Goal: Information Seeking & Learning: Learn about a topic

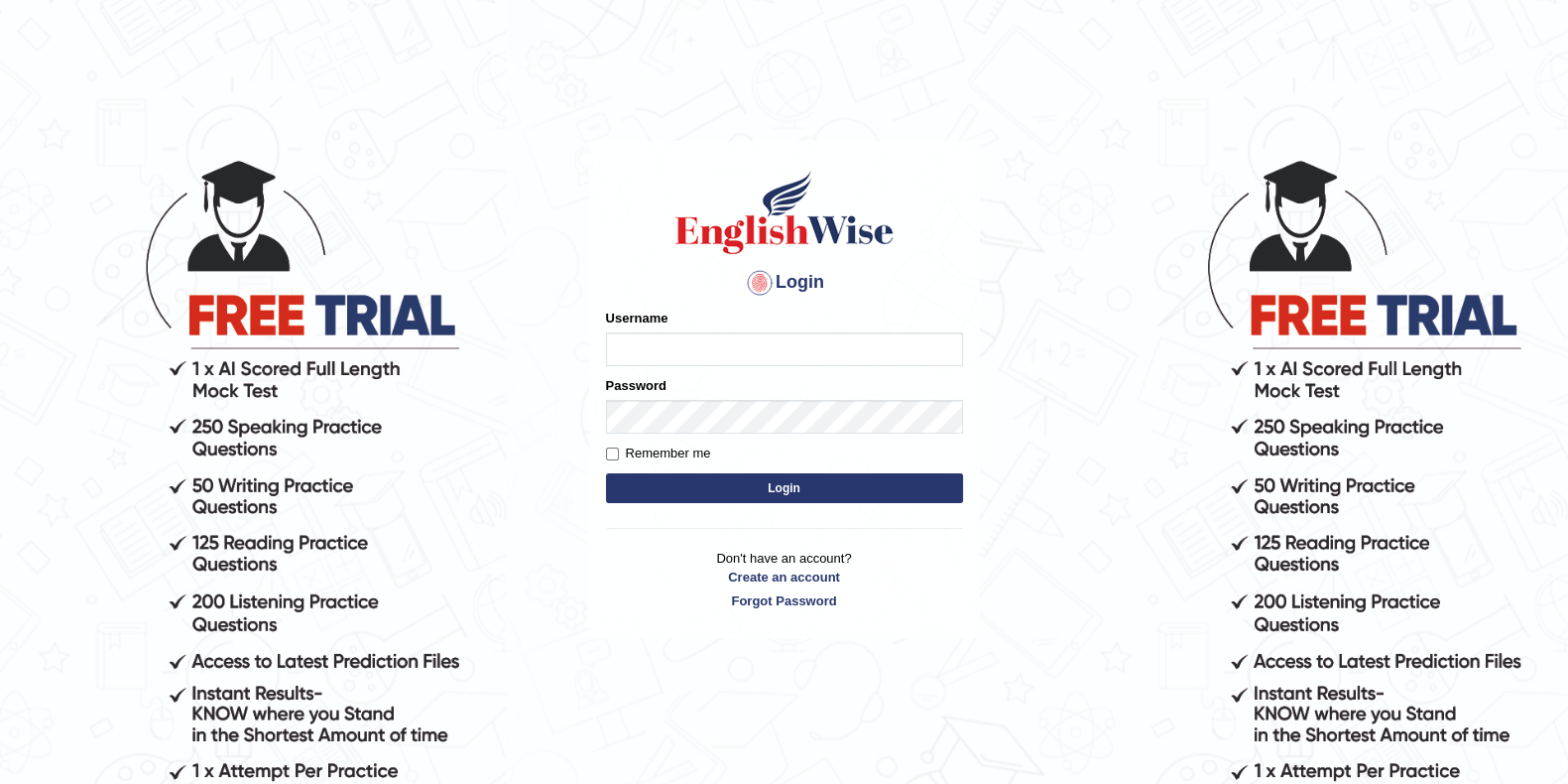
click at [665, 354] on input "Username" at bounding box center [784, 350] width 357 height 34
type input "Lanzas"
click at [786, 488] on button "Login" at bounding box center [784, 488] width 357 height 30
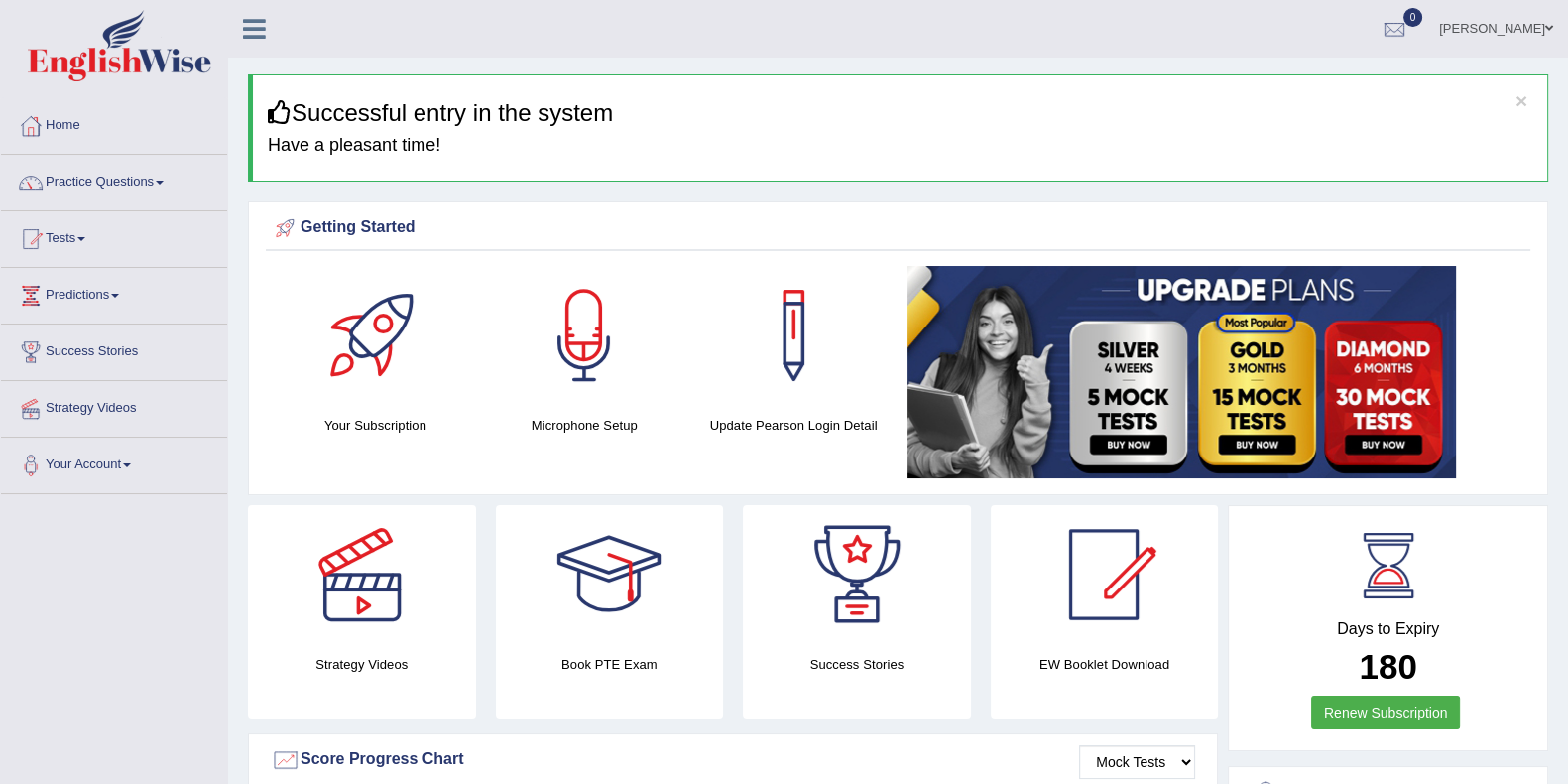
click at [122, 180] on link "Practice Questions" at bounding box center [113, 179] width 226 height 50
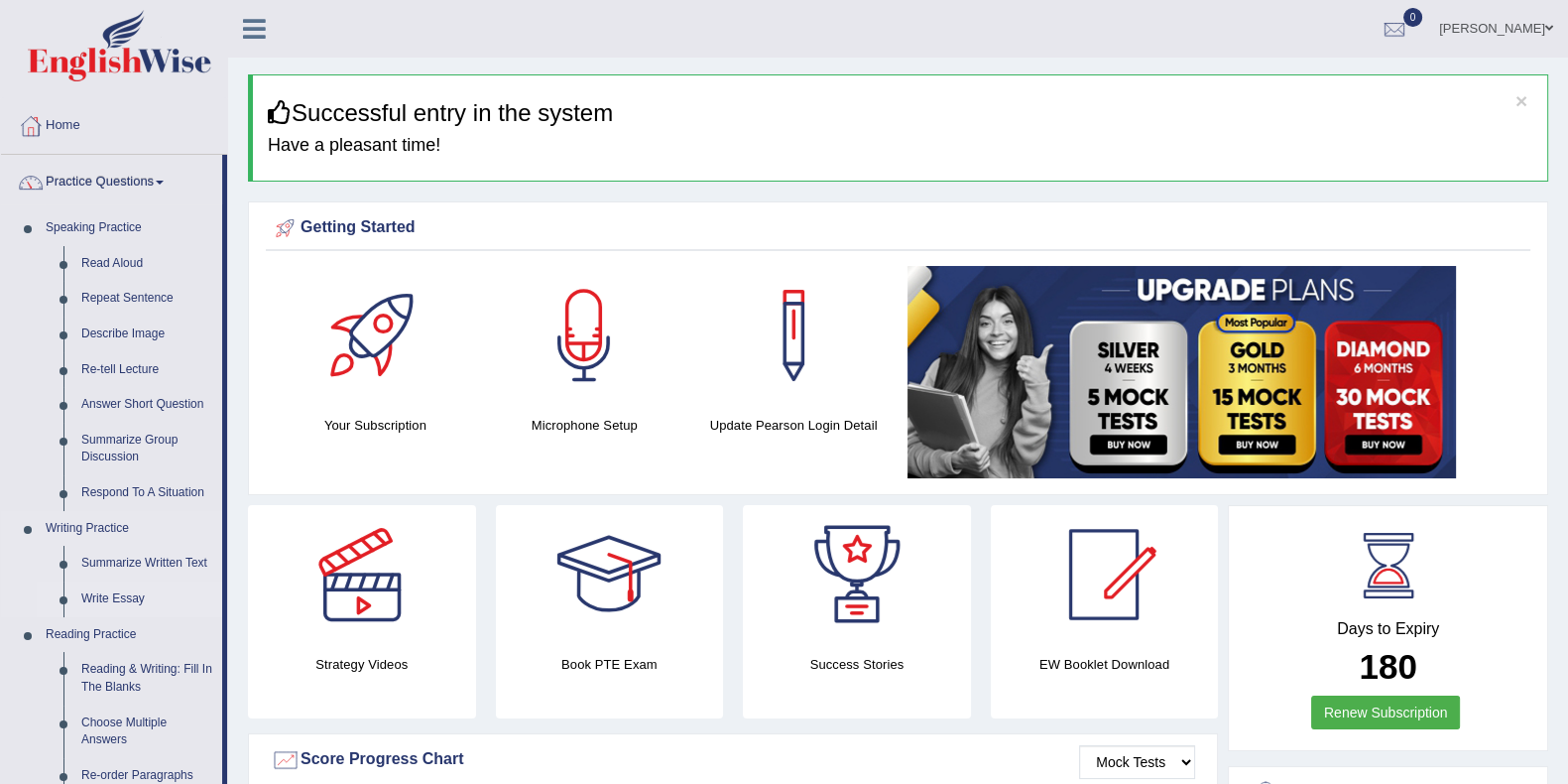
click at [131, 597] on link "Write Essay" at bounding box center [147, 600] width 149 height 36
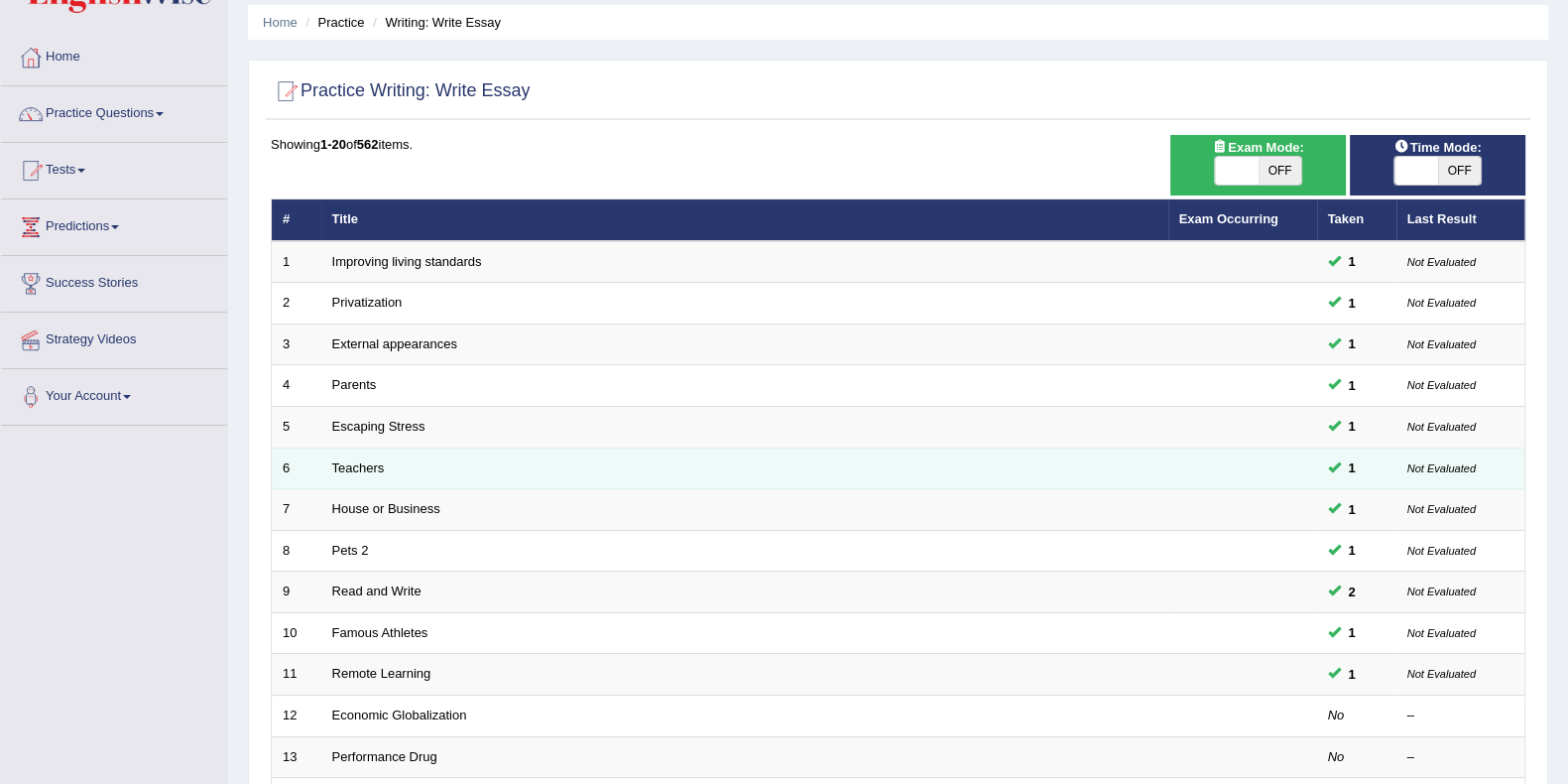
scroll to position [124, 0]
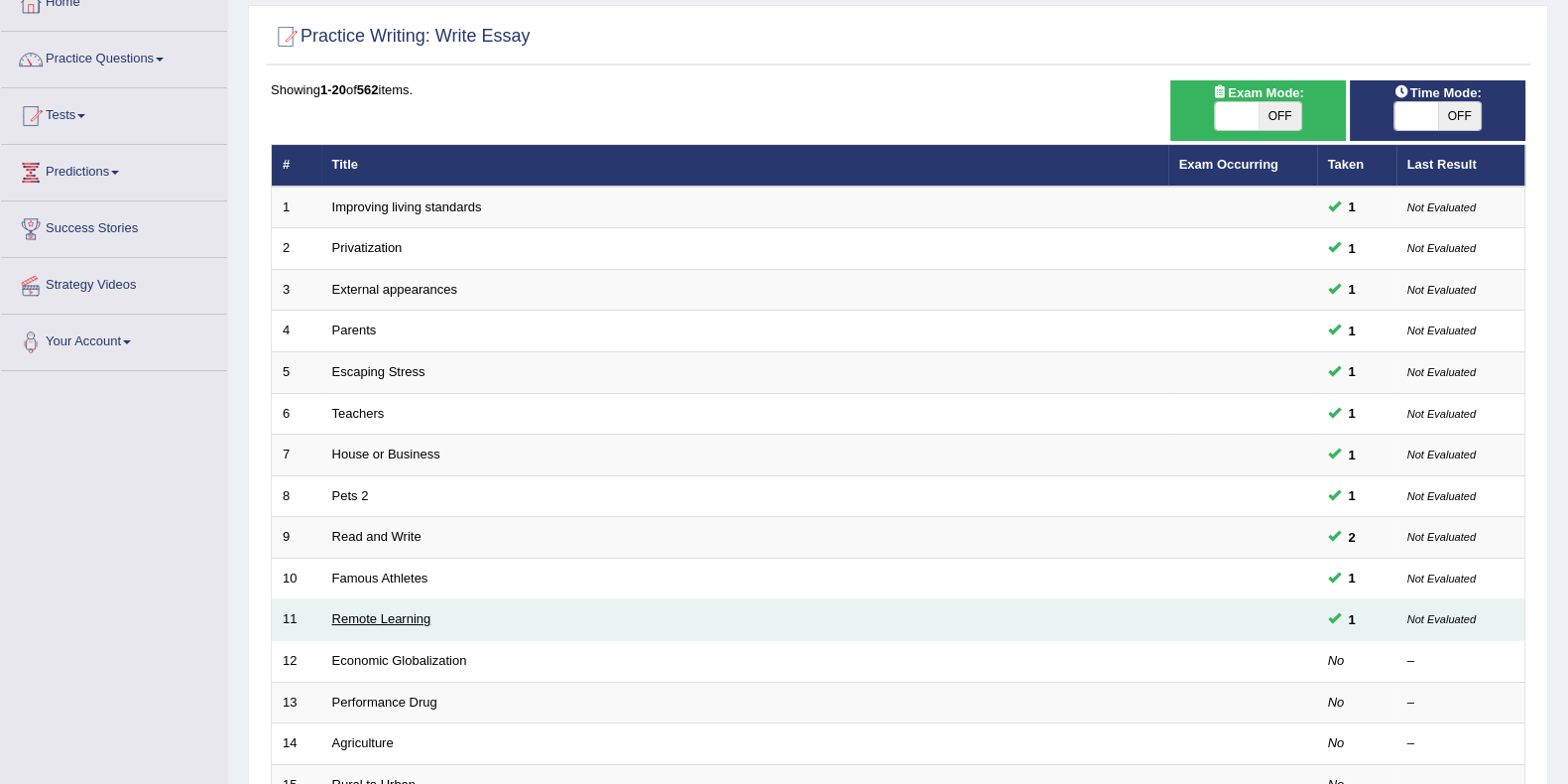
click at [425, 612] on link "Remote Learning" at bounding box center [382, 619] width 100 height 15
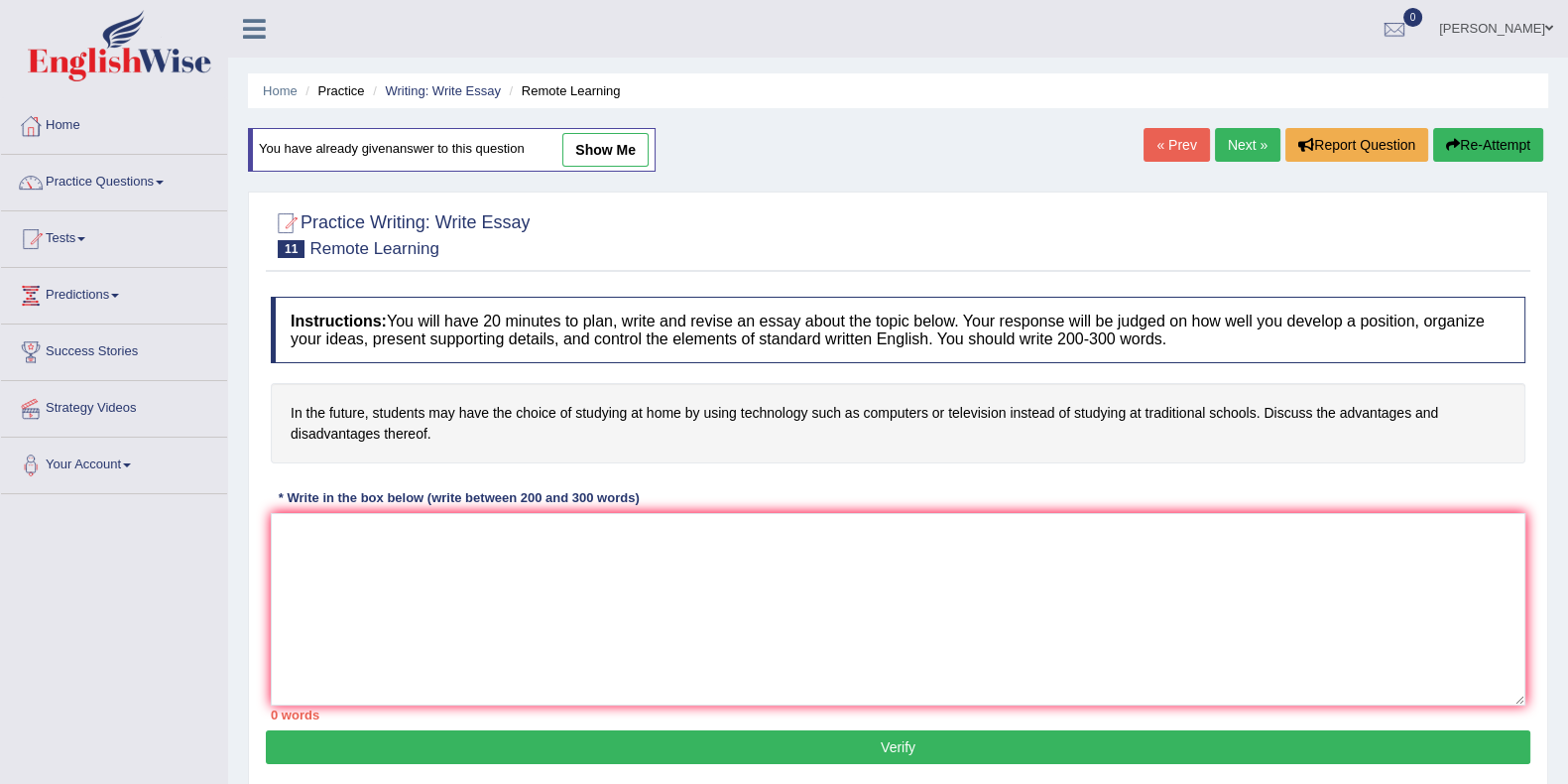
click at [595, 150] on link "show me" at bounding box center [605, 150] width 87 height 34
type textarea "The increasing influence of students and technology on our lives has ignited nu…"
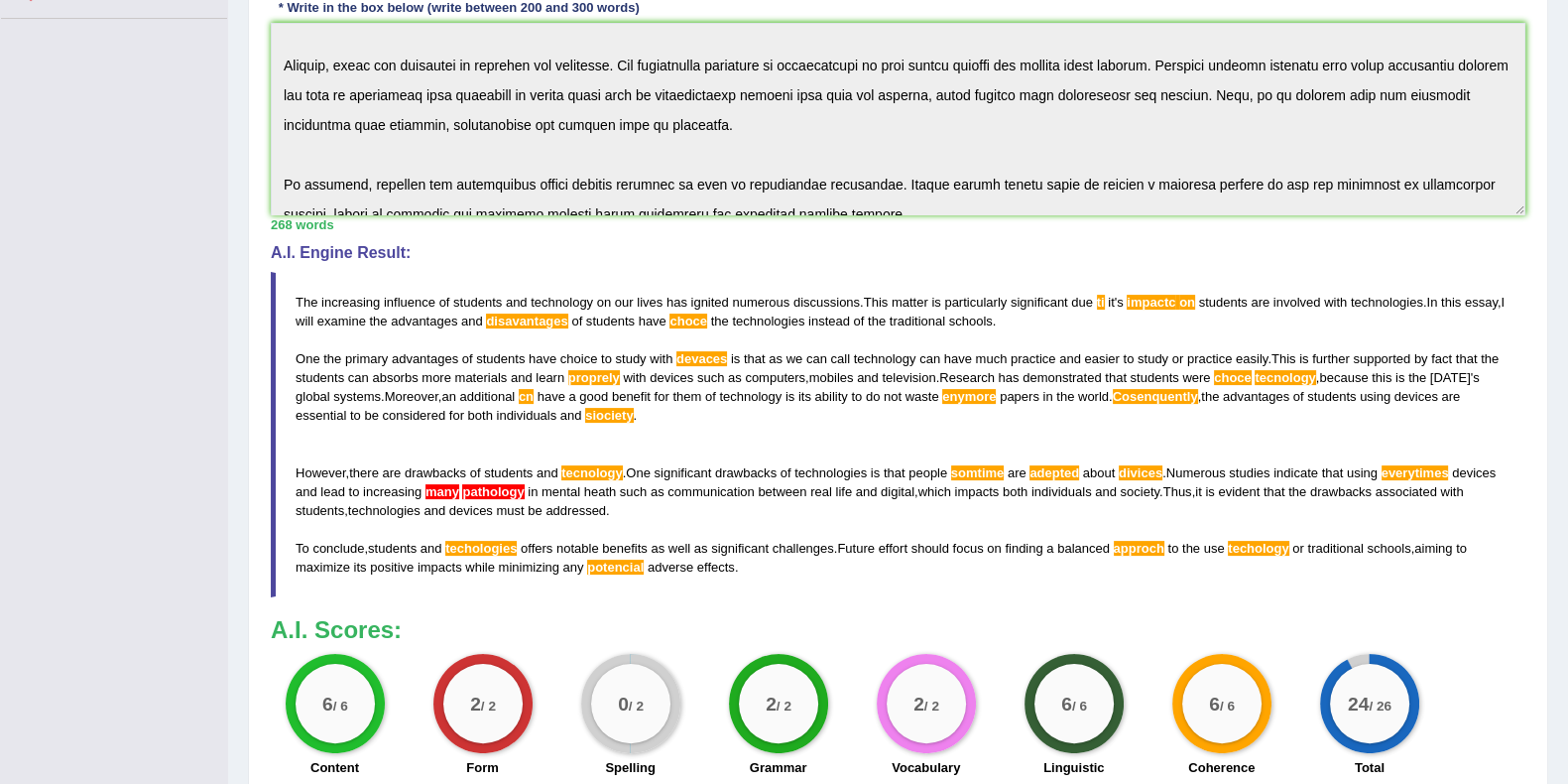
scroll to position [415, 0]
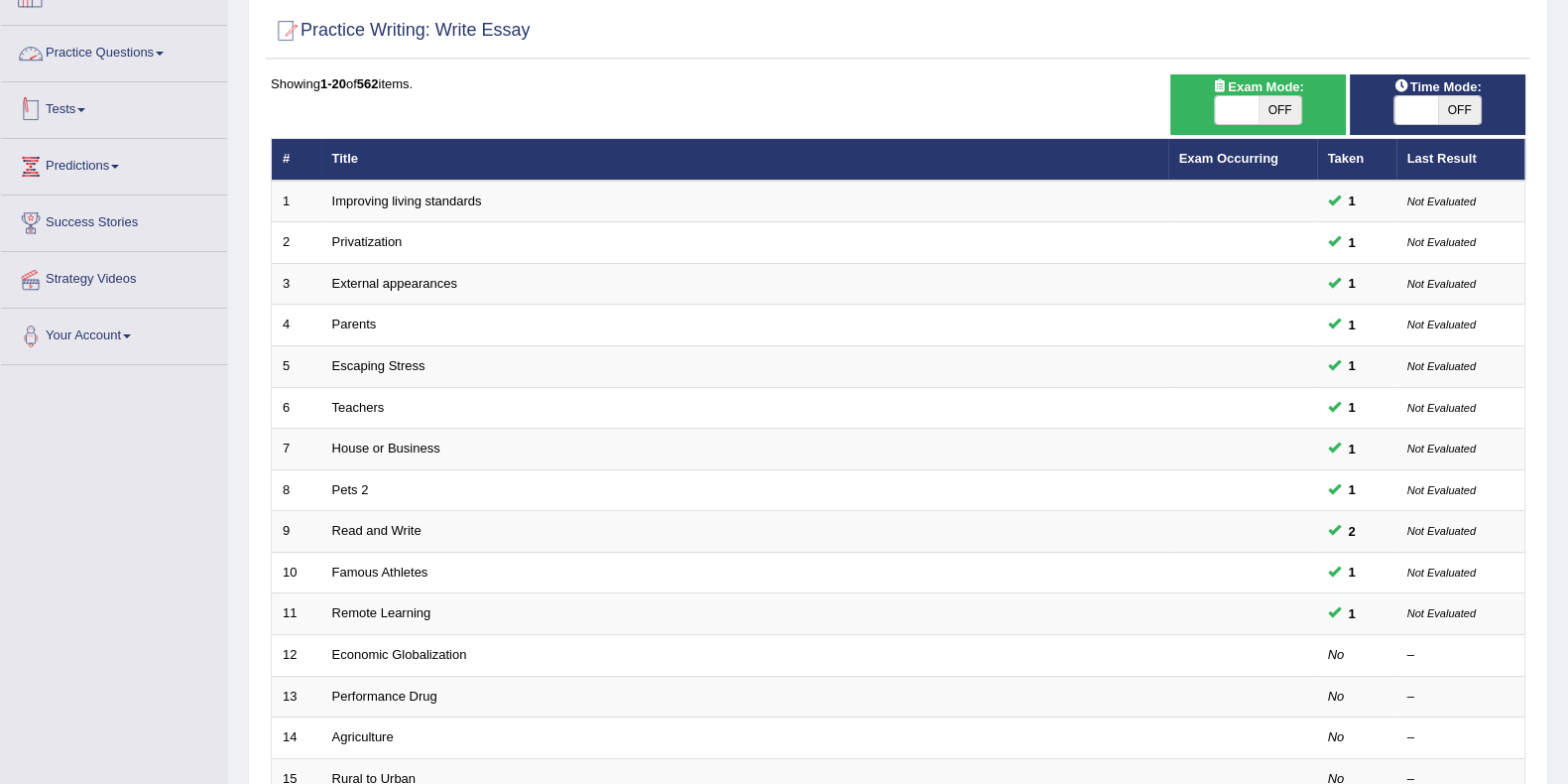
scroll to position [124, 0]
